Goal: Ask a question: Seek information or help from site administrators or community

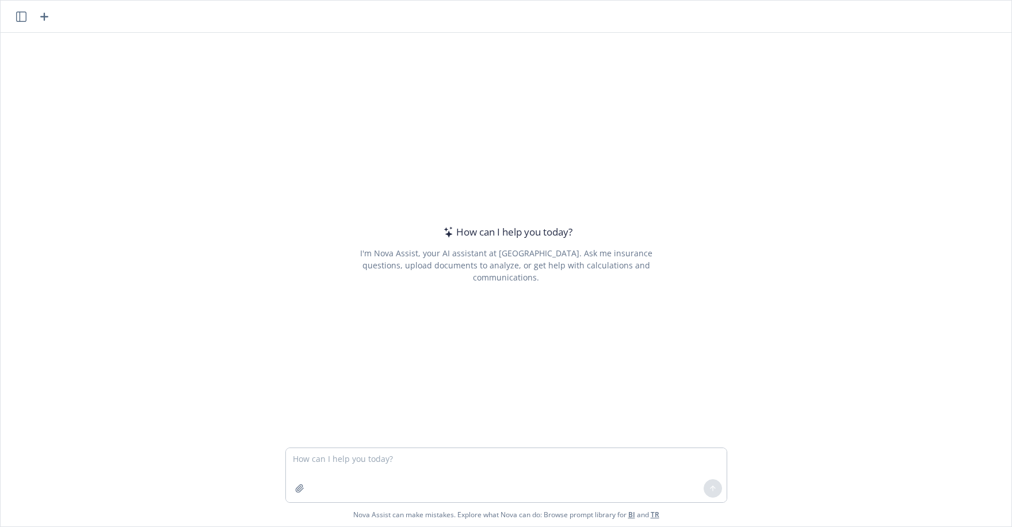
click at [860, 292] on div "How can I help you [DATE]? I'm Nova Assist, your AI assistant at Newfront. Ask …" at bounding box center [506, 240] width 1011 height 414
click at [342, 462] on textarea at bounding box center [506, 475] width 441 height 54
click at [345, 460] on textarea "help review thi s policy for me" at bounding box center [506, 475] width 441 height 54
click at [377, 485] on textarea "help review this policy for me" at bounding box center [506, 475] width 441 height 54
click at [421, 460] on textarea "help review this policy for me" at bounding box center [506, 475] width 441 height 54
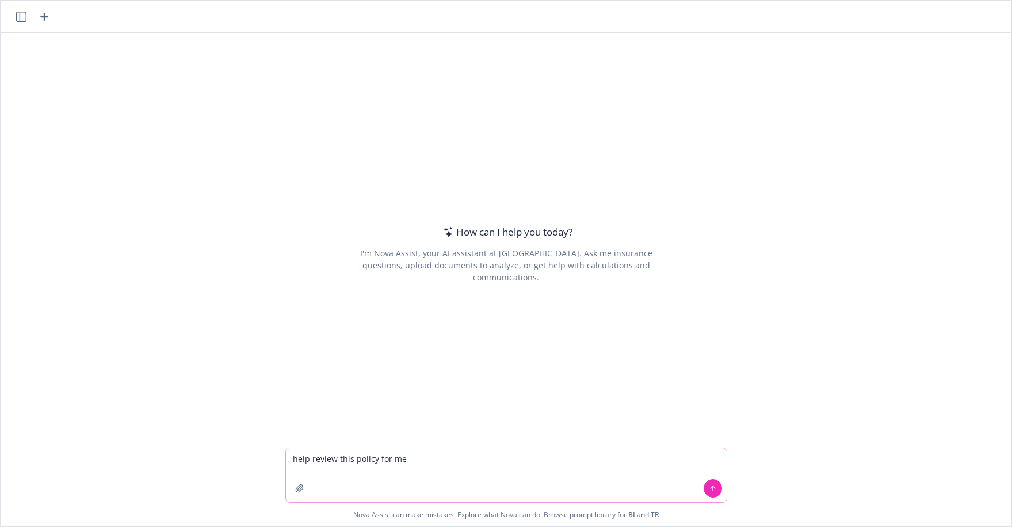
type textarea "help review this policy for me"
drag, startPoint x: 785, startPoint y: 58, endPoint x: 662, endPoint y: 108, distance: 132.9
click at [662, 108] on div "How can I help you [DATE]? I'm Nova Assist, your AI assistant at Newfront. Ask …" at bounding box center [506, 240] width 1011 height 414
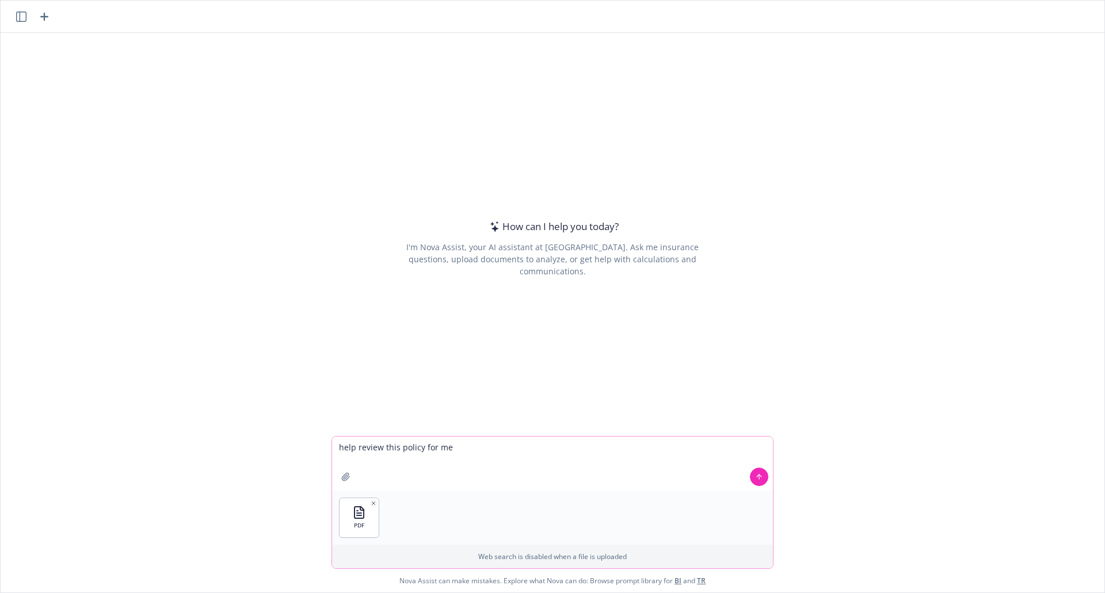
click at [750, 479] on button at bounding box center [759, 477] width 18 height 18
